Goal: Task Accomplishment & Management: Manage account settings

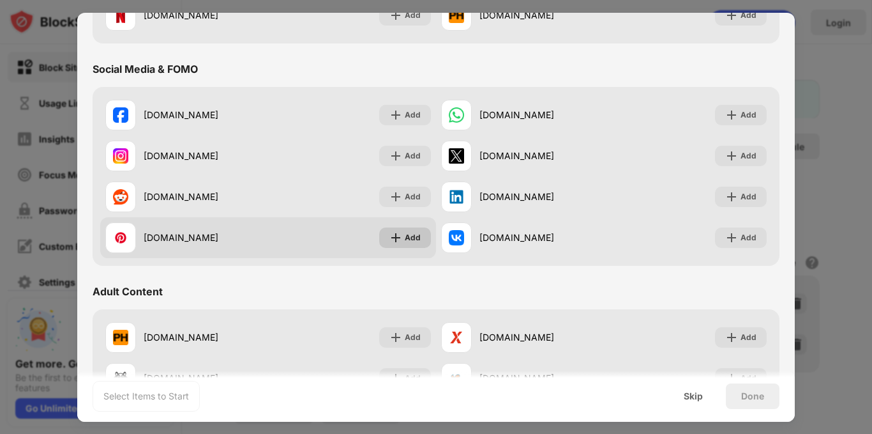
scroll to position [532, 0]
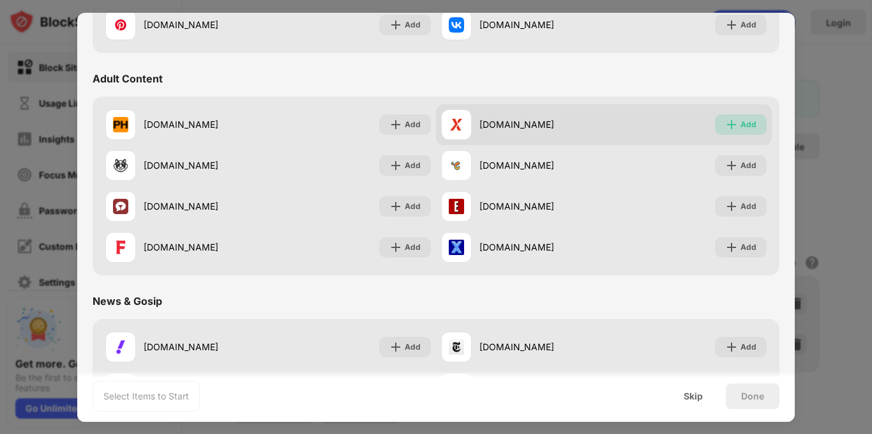
click at [741, 122] on div "Add" at bounding box center [749, 124] width 16 height 13
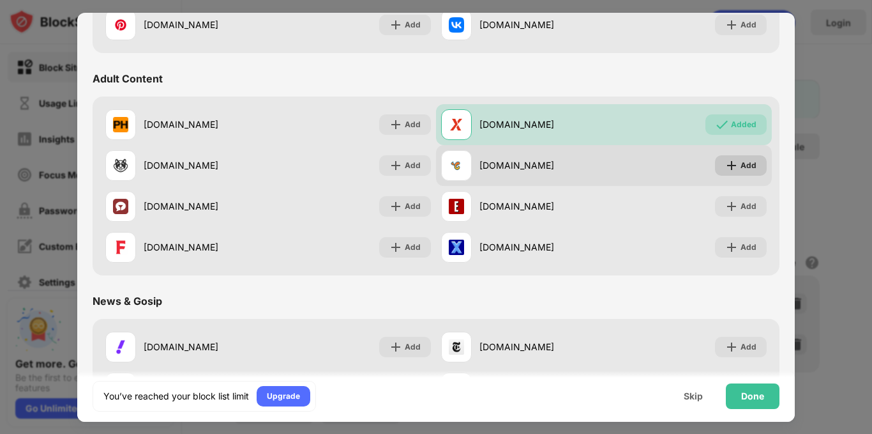
click at [741, 168] on div "Add" at bounding box center [749, 165] width 16 height 13
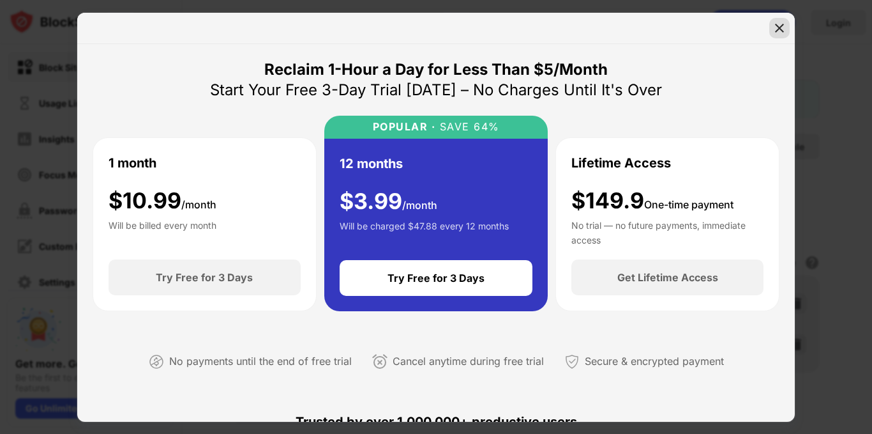
click at [779, 27] on img at bounding box center [779, 28] width 13 height 13
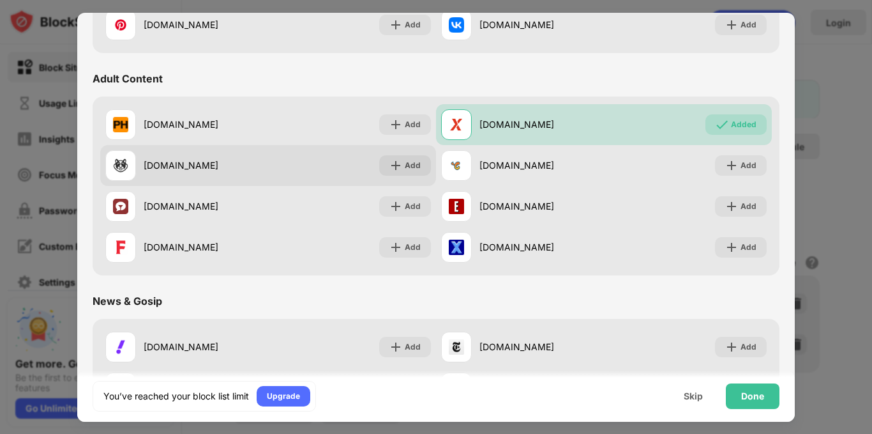
scroll to position [638, 0]
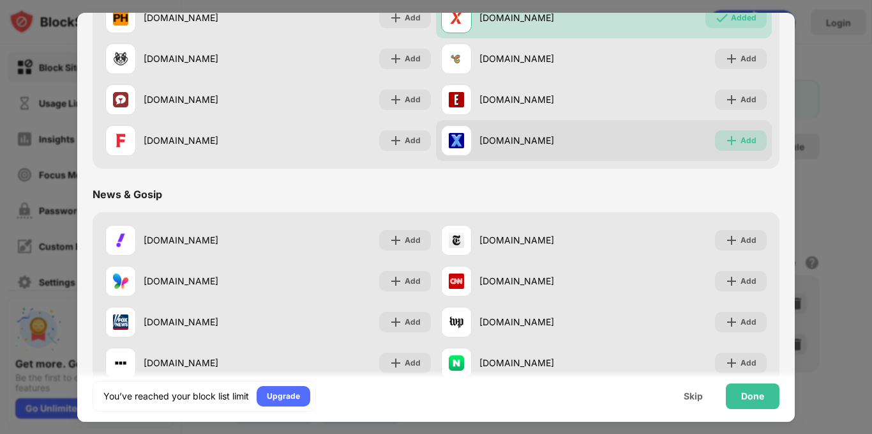
click at [741, 140] on div "Add" at bounding box center [749, 140] width 16 height 13
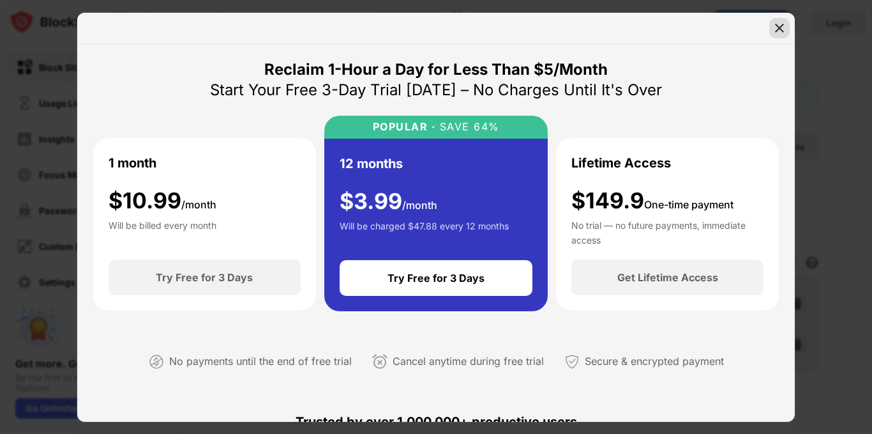
click at [773, 24] on div at bounding box center [779, 28] width 20 height 20
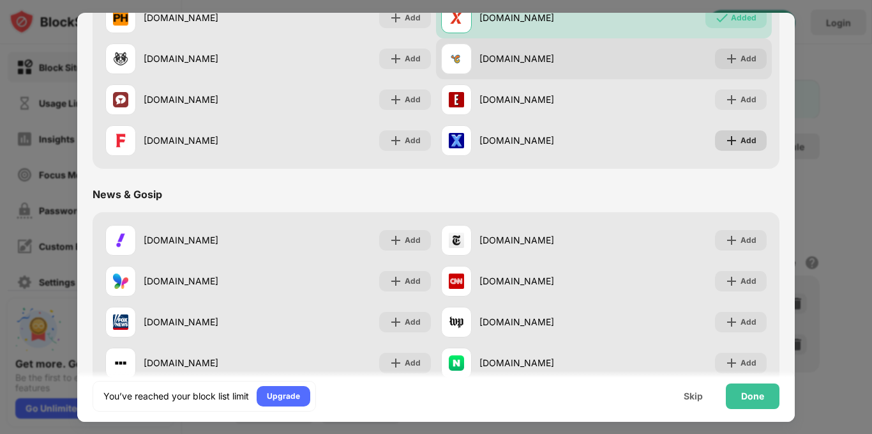
scroll to position [532, 0]
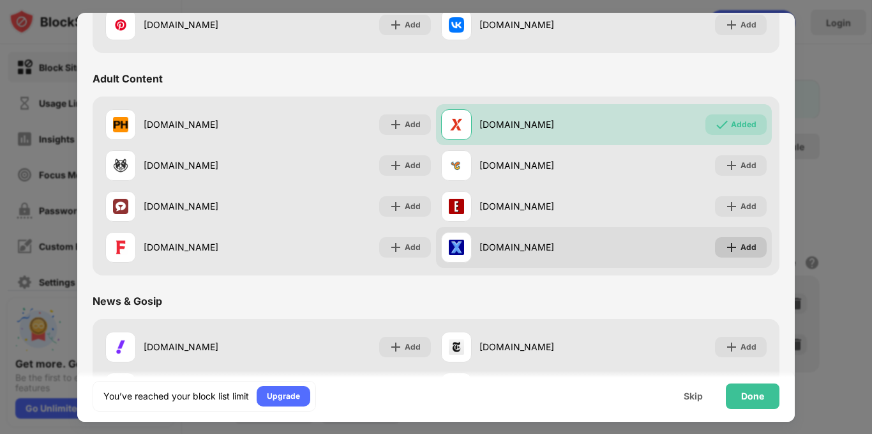
click at [730, 242] on div "Add" at bounding box center [741, 247] width 52 height 20
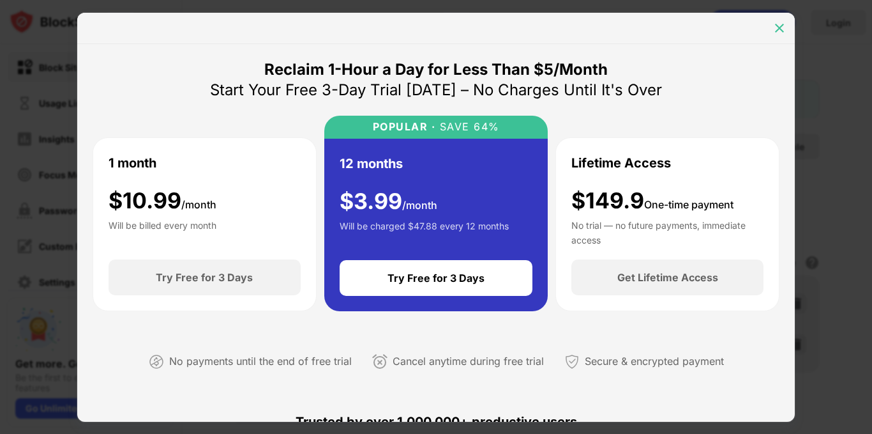
click at [784, 29] on img at bounding box center [779, 28] width 13 height 13
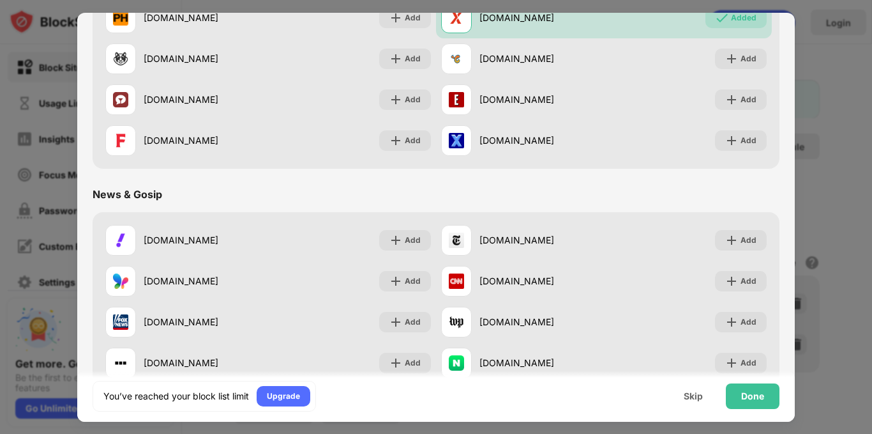
scroll to position [532, 0]
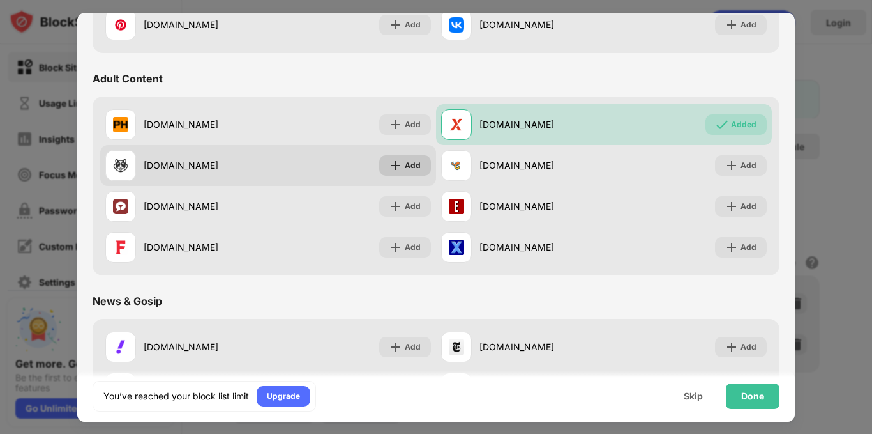
click at [411, 164] on div "Add" at bounding box center [413, 165] width 16 height 13
